Goal: Task Accomplishment & Management: Manage account settings

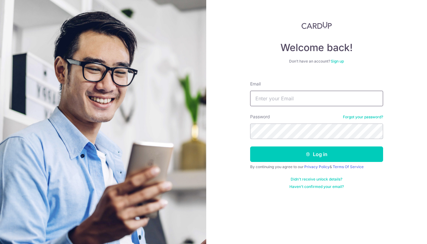
click at [278, 99] on input "Email" at bounding box center [316, 98] width 133 height 15
type input "[PERSON_NAME][EMAIL_ADDRESS][DOMAIN_NAME]"
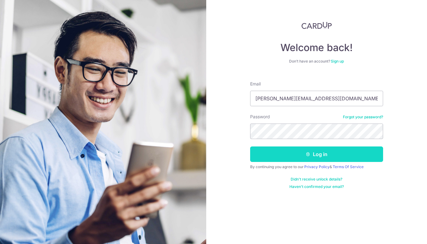
click at [270, 156] on button "Log in" at bounding box center [316, 153] width 133 height 15
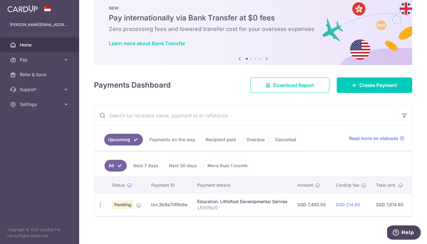
scroll to position [16, 0]
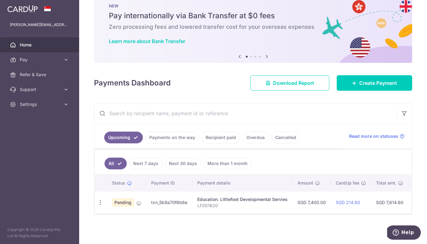
click at [151, 164] on link "Next 7 days" at bounding box center [145, 163] width 33 height 12
click at [113, 163] on link "All" at bounding box center [111, 163] width 14 height 12
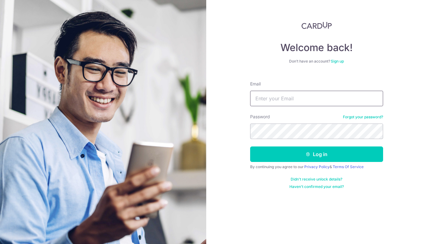
click at [277, 100] on input "Email" at bounding box center [316, 98] width 133 height 15
type input "[PERSON_NAME][EMAIL_ADDRESS][DOMAIN_NAME]"
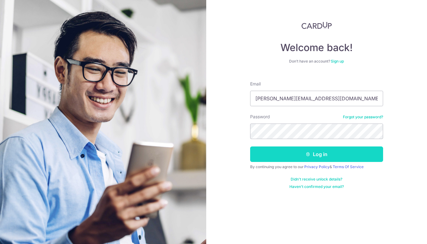
click at [275, 154] on button "Log in" at bounding box center [316, 153] width 133 height 15
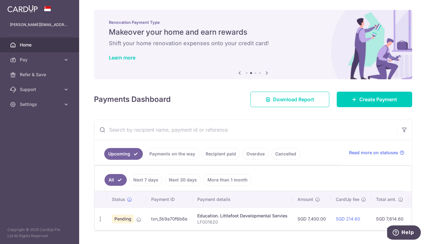
scroll to position [16, 0]
